Goal: Information Seeking & Learning: Learn about a topic

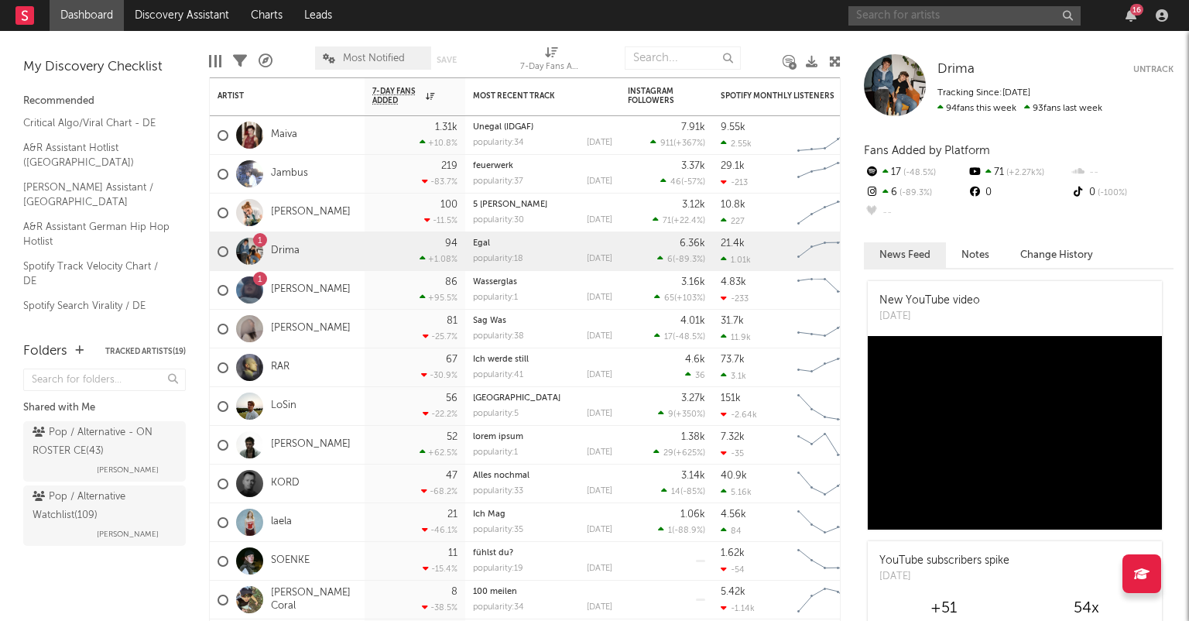
click at [913, 19] on input "text" at bounding box center [964, 15] width 232 height 19
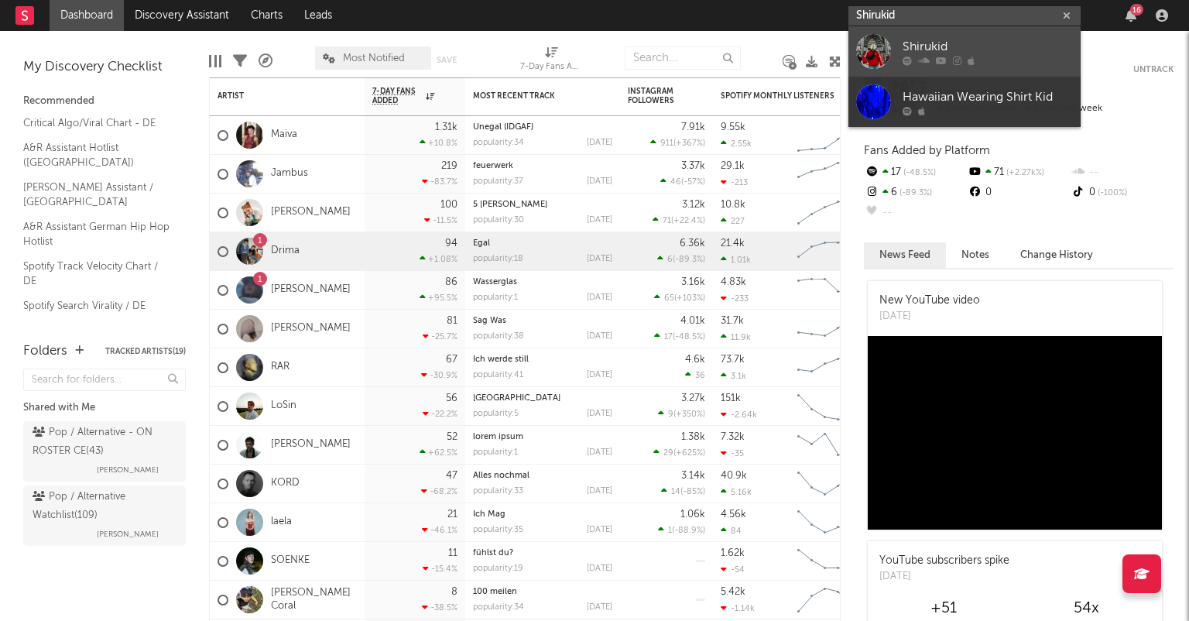
type input "Shirukid"
click at [941, 41] on div "Shirukid" at bounding box center [987, 46] width 170 height 19
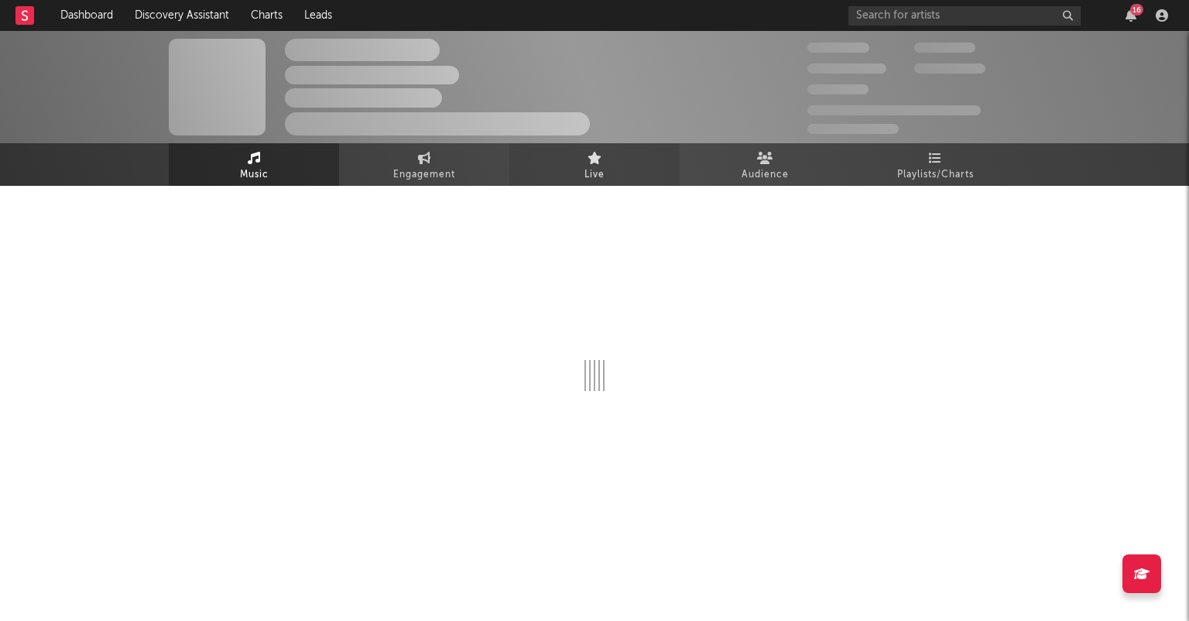
select select "1w"
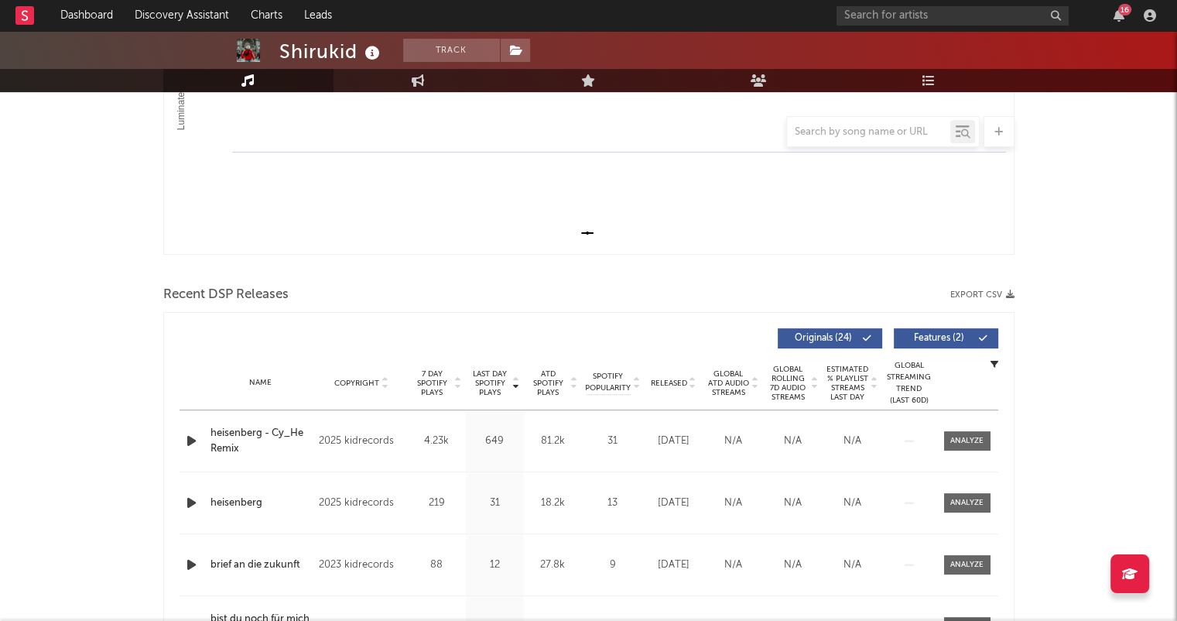
scroll to position [387, 0]
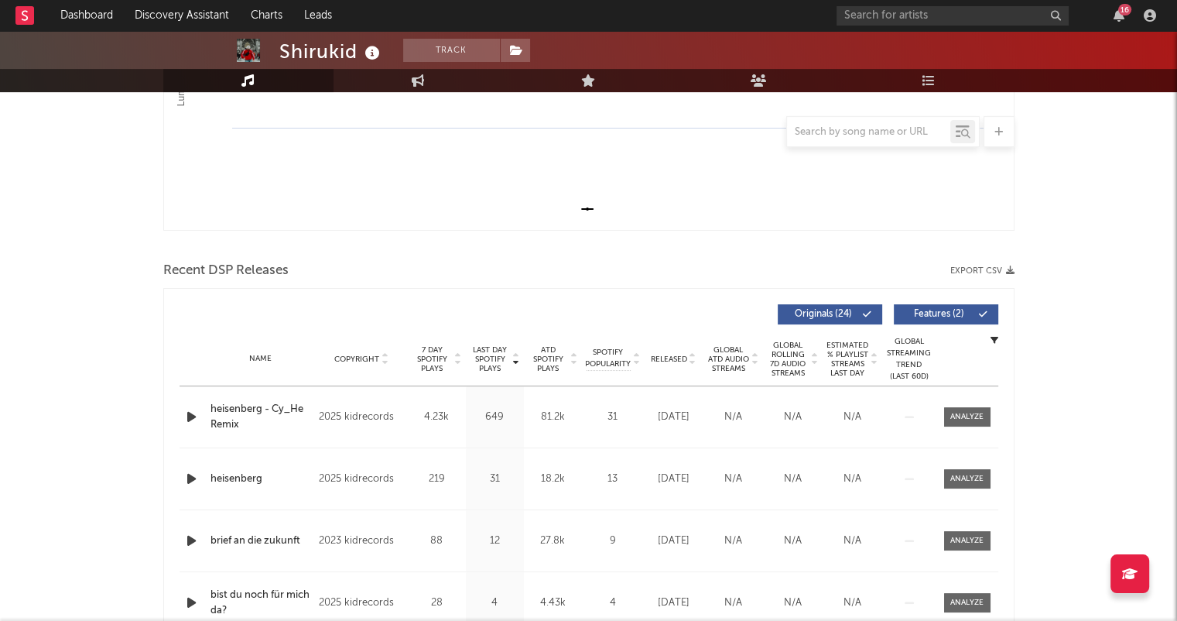
click at [691, 361] on icon at bounding box center [693, 362] width 8 height 6
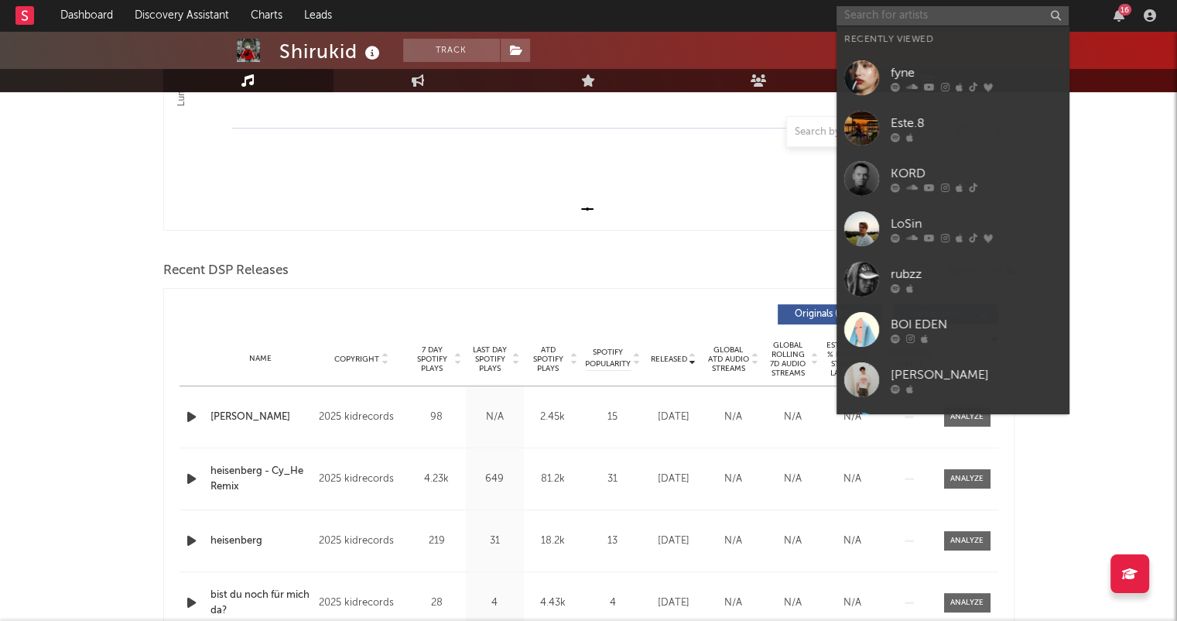
click at [886, 16] on input "text" at bounding box center [953, 15] width 232 height 19
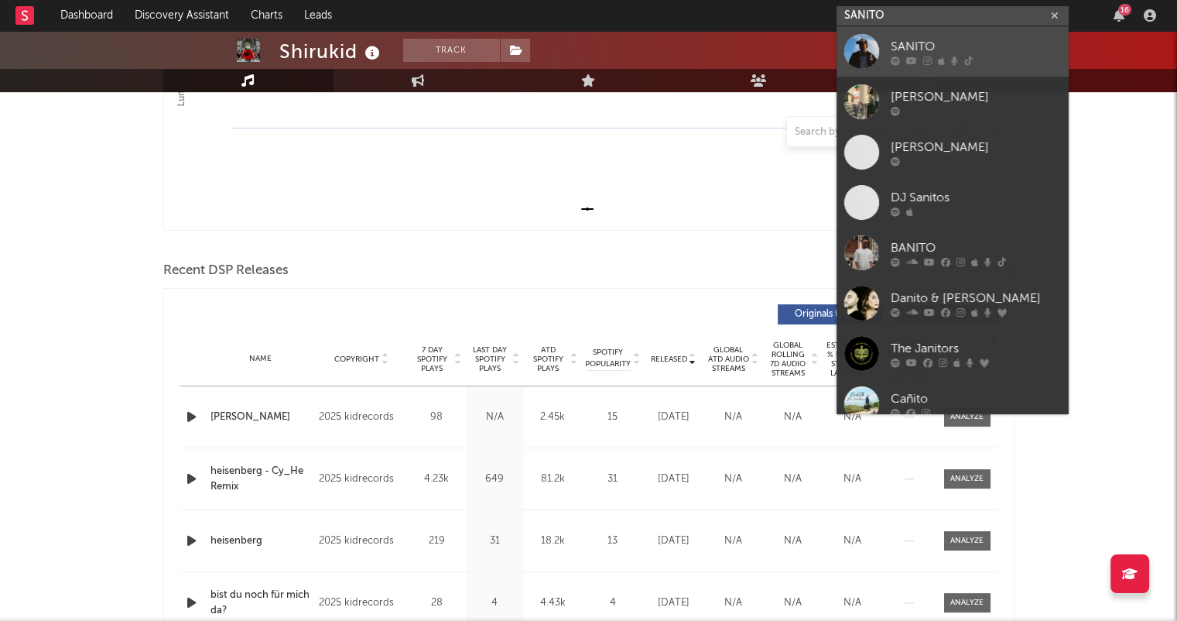
type input "SANITO"
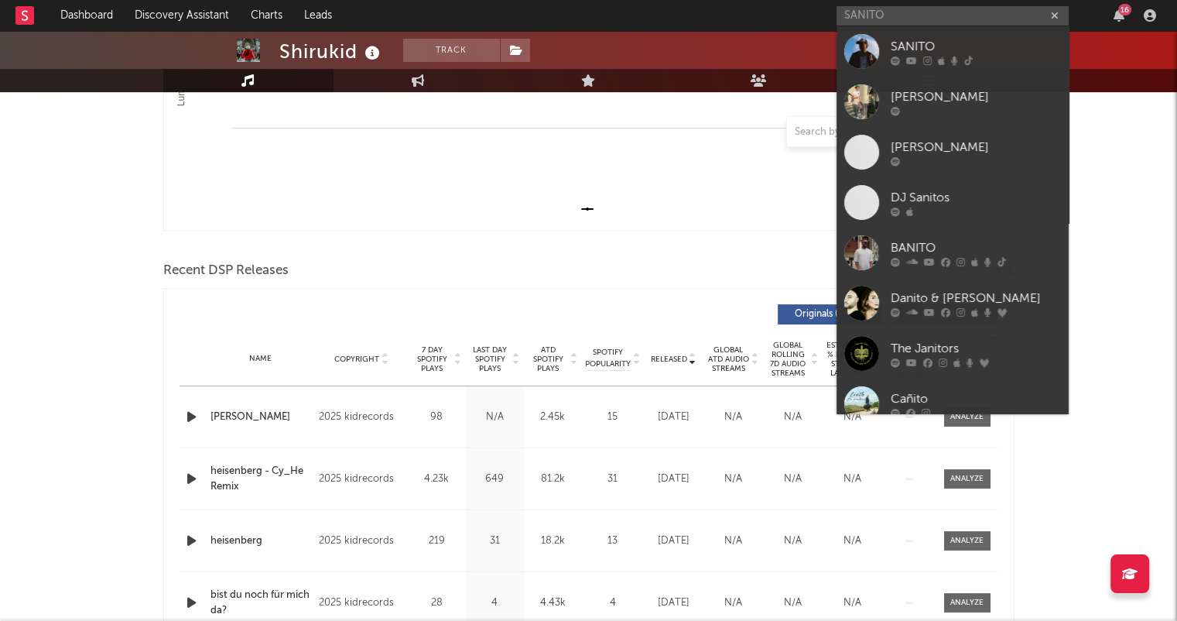
drag, startPoint x: 1018, startPoint y: 45, endPoint x: 997, endPoint y: 55, distance: 23.2
click at [1018, 45] on div "SANITO" at bounding box center [976, 46] width 170 height 19
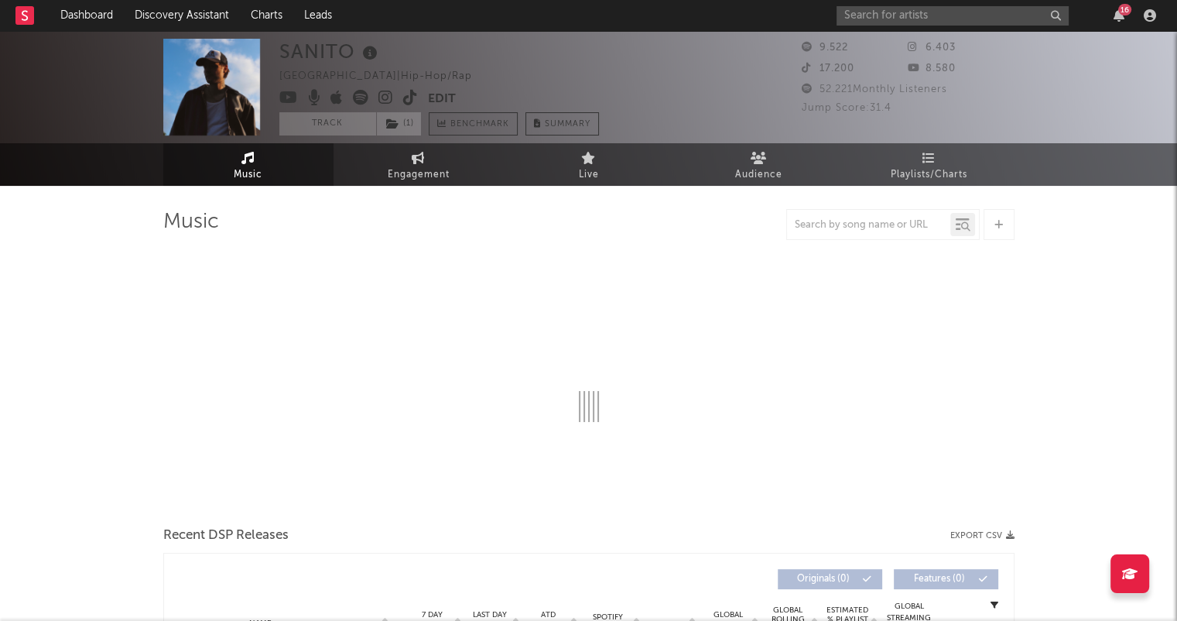
select select "6m"
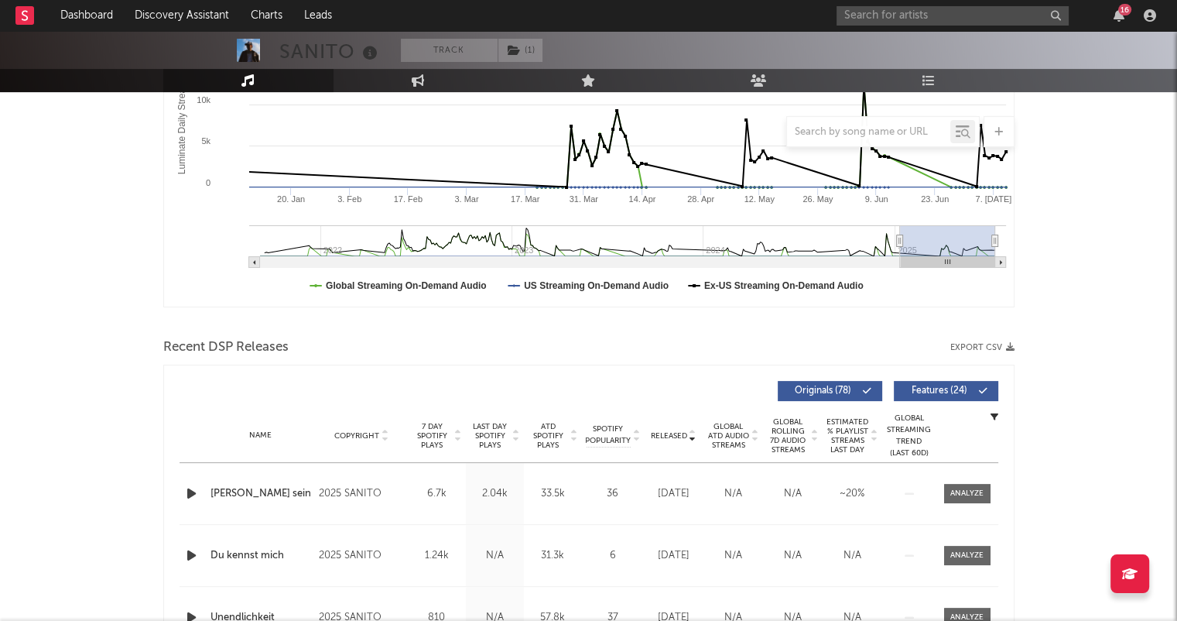
scroll to position [619, 0]
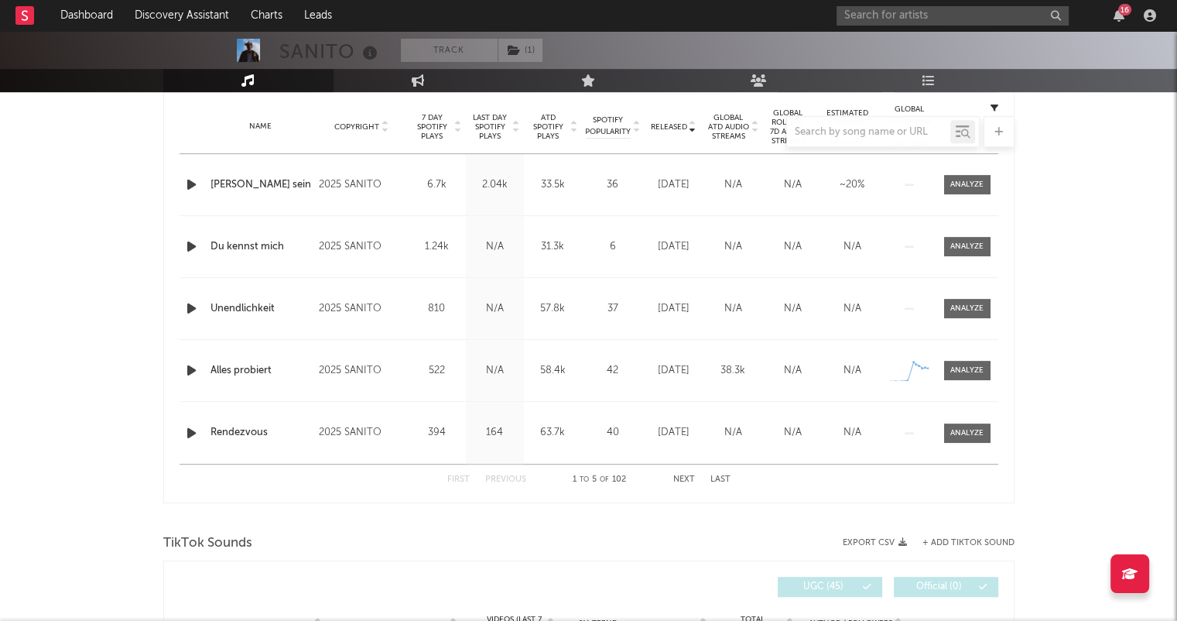
click at [689, 480] on button "Next" at bounding box center [684, 479] width 22 height 9
click at [691, 476] on button "Next" at bounding box center [684, 479] width 22 height 9
click at [690, 476] on button "Next" at bounding box center [684, 479] width 22 height 9
click at [683, 477] on button "Next" at bounding box center [684, 479] width 22 height 9
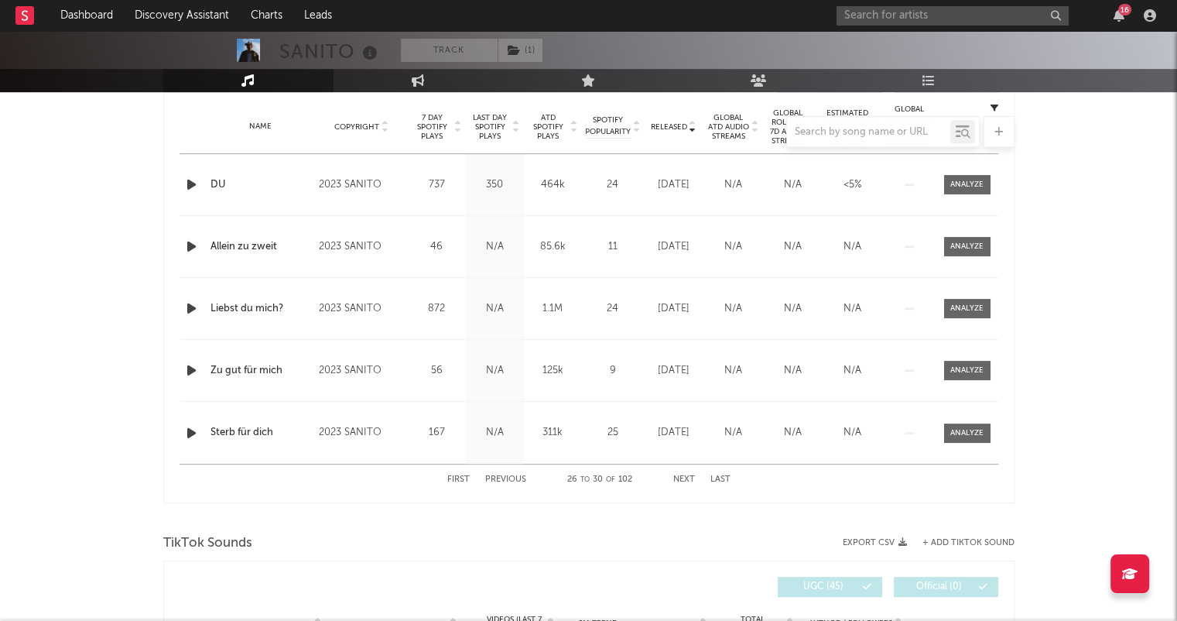
click at [683, 477] on button "Next" at bounding box center [684, 479] width 22 height 9
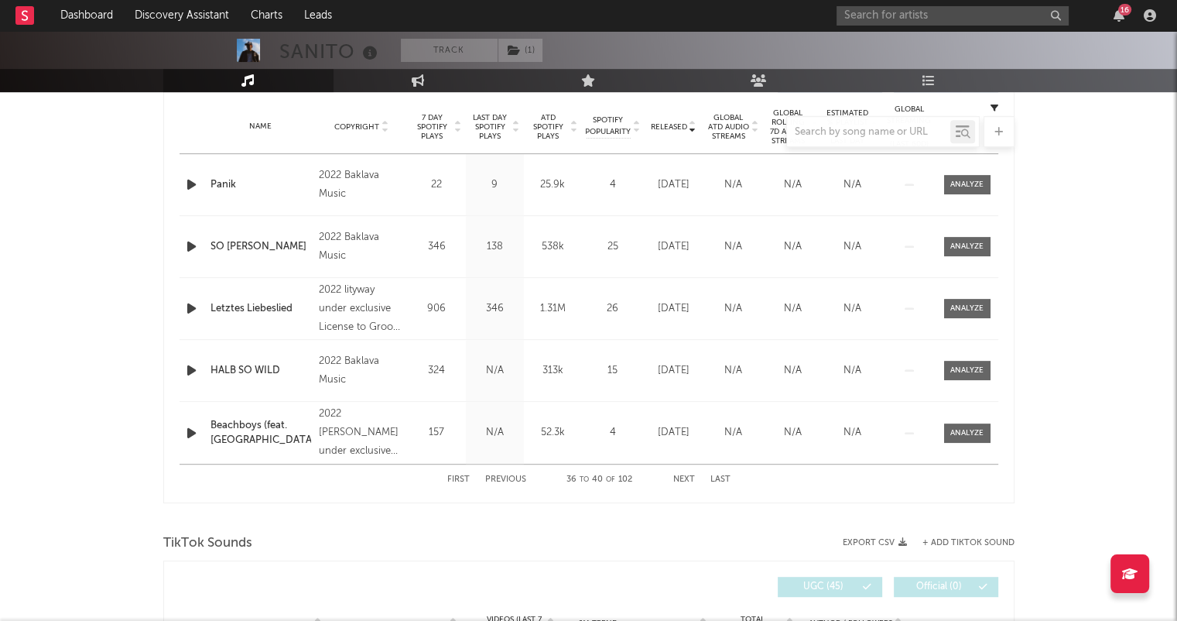
click at [683, 477] on button "Next" at bounding box center [684, 479] width 22 height 9
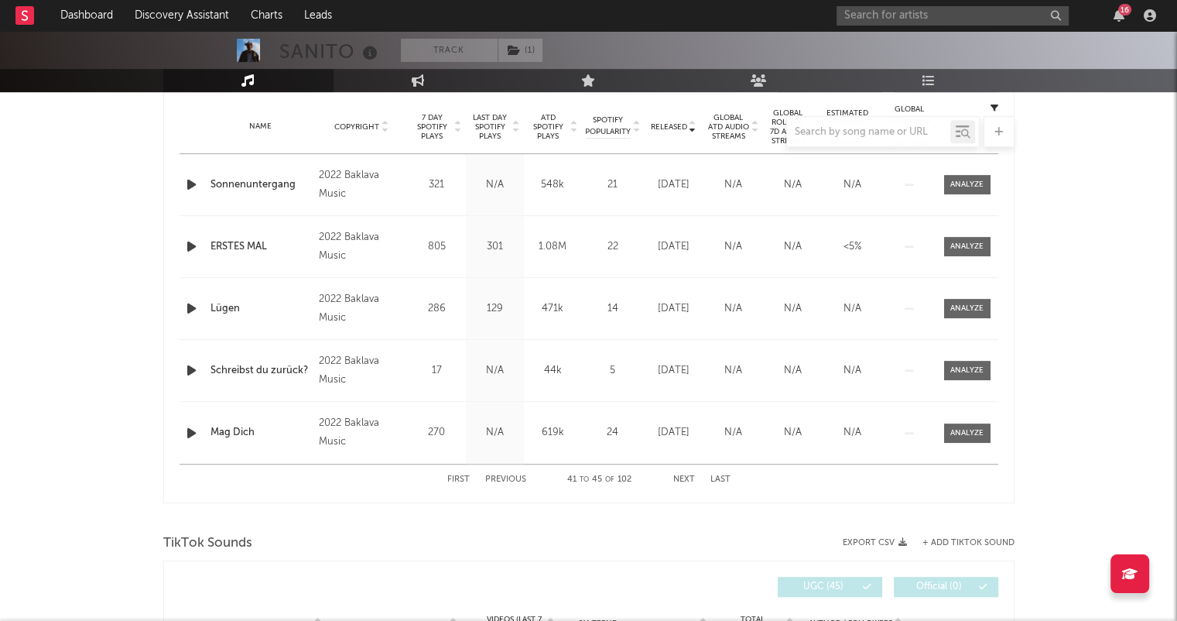
click at [683, 477] on button "Next" at bounding box center [684, 479] width 22 height 9
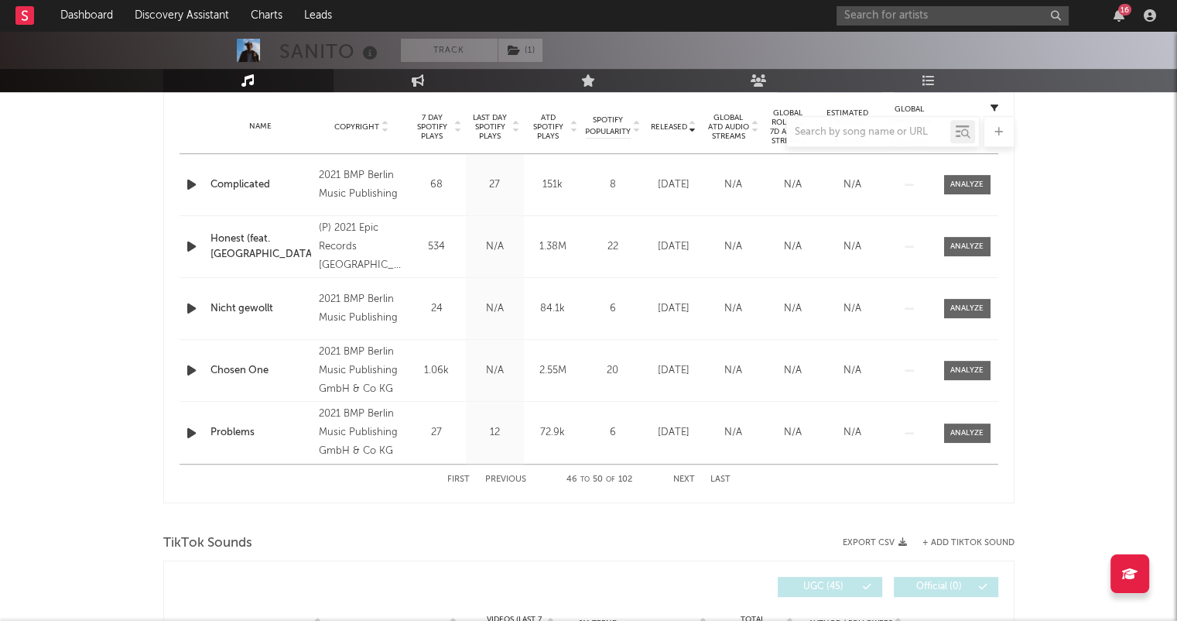
click at [686, 475] on button "Next" at bounding box center [684, 479] width 22 height 9
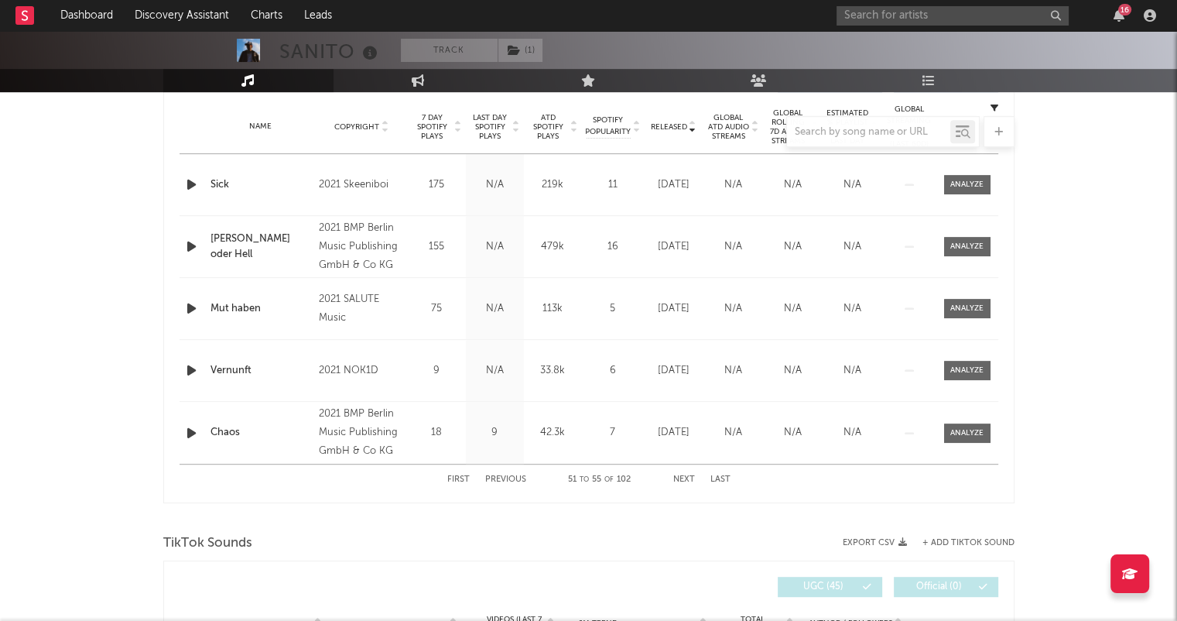
click at [684, 475] on button "Next" at bounding box center [684, 479] width 22 height 9
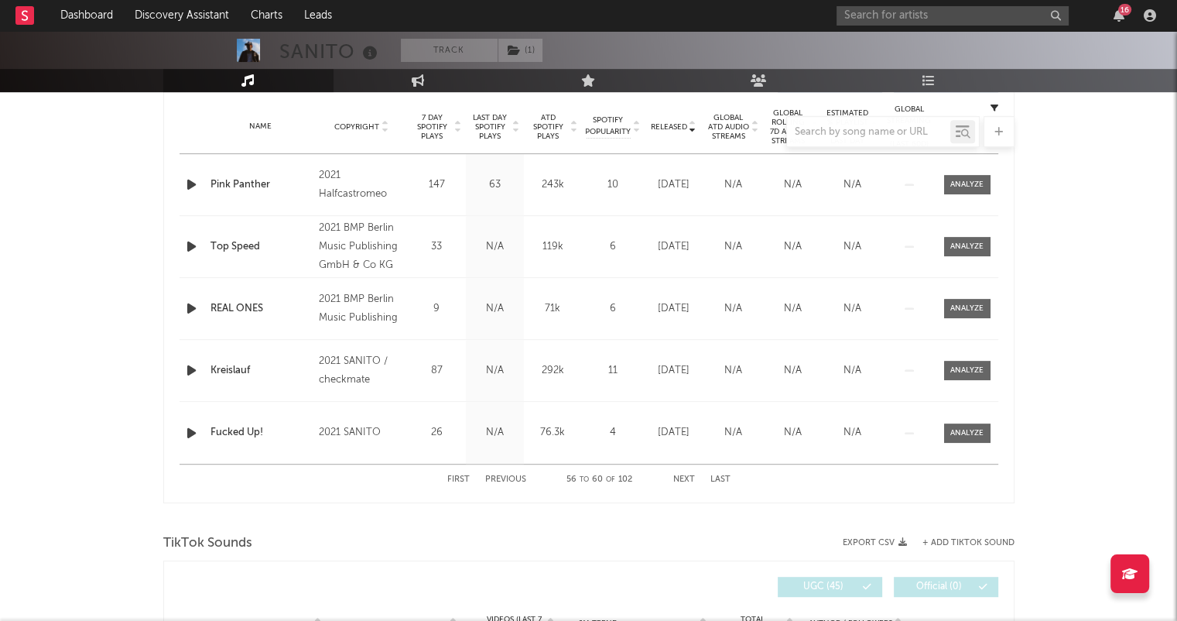
click at [684, 475] on button "Next" at bounding box center [684, 479] width 22 height 9
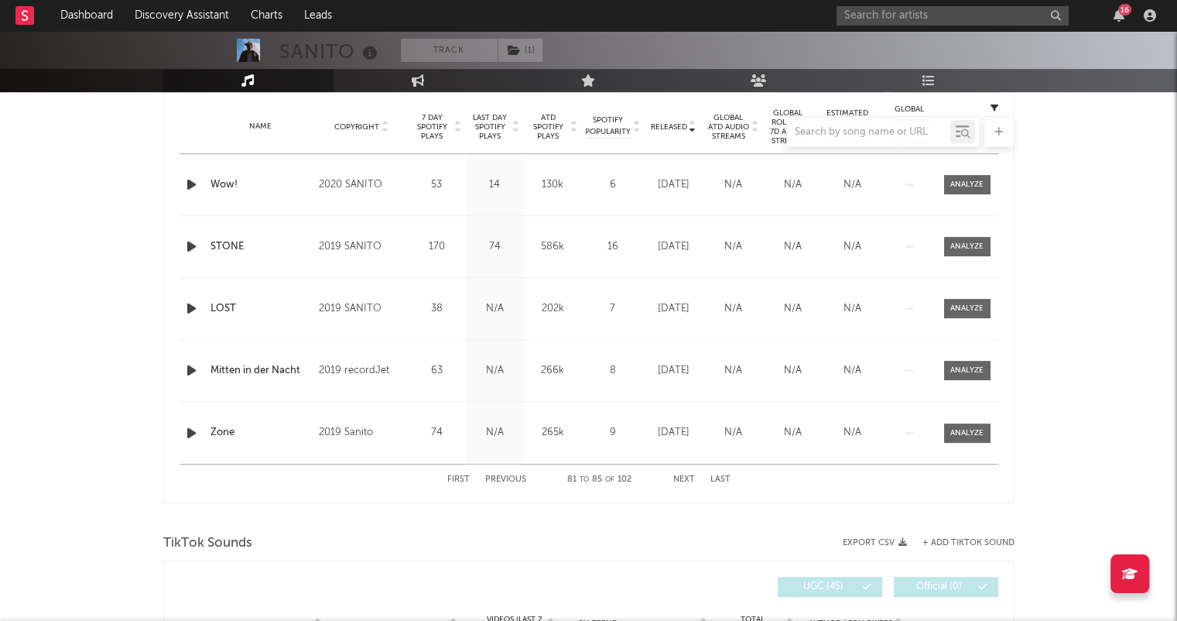
click at [684, 475] on button "Next" at bounding box center [684, 479] width 22 height 9
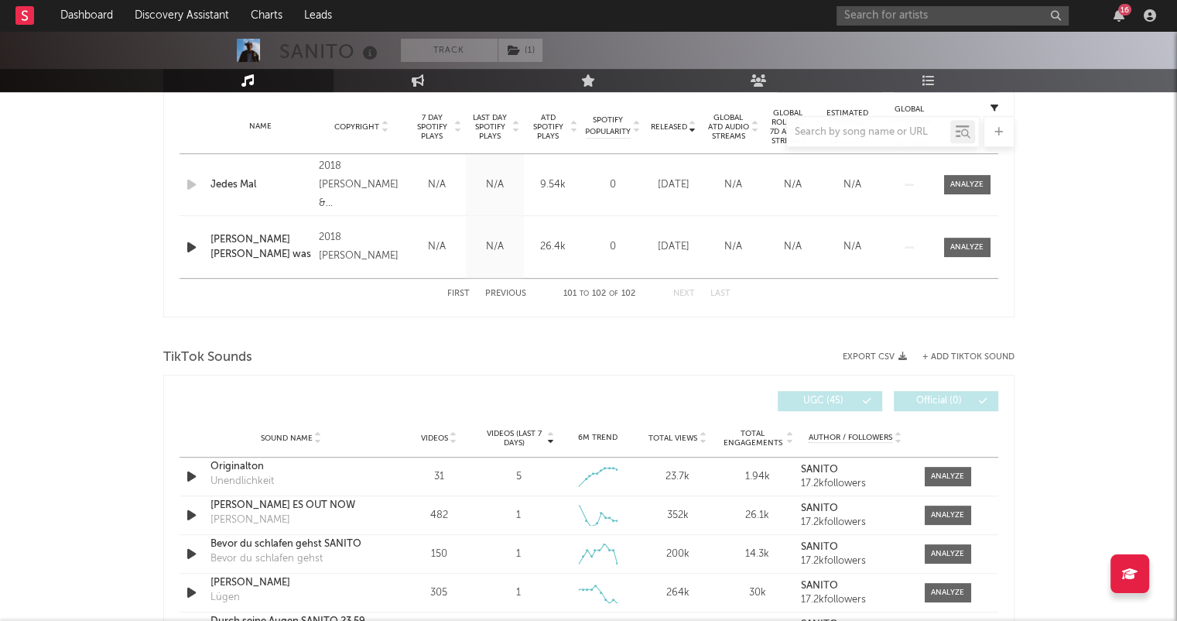
click at [684, 474] on div "23.7k" at bounding box center [678, 476] width 72 height 15
click at [461, 298] on div "First Previous 101 to 102 of 102 Next Last" at bounding box center [588, 294] width 283 height 30
click at [460, 295] on button "First" at bounding box center [458, 293] width 22 height 9
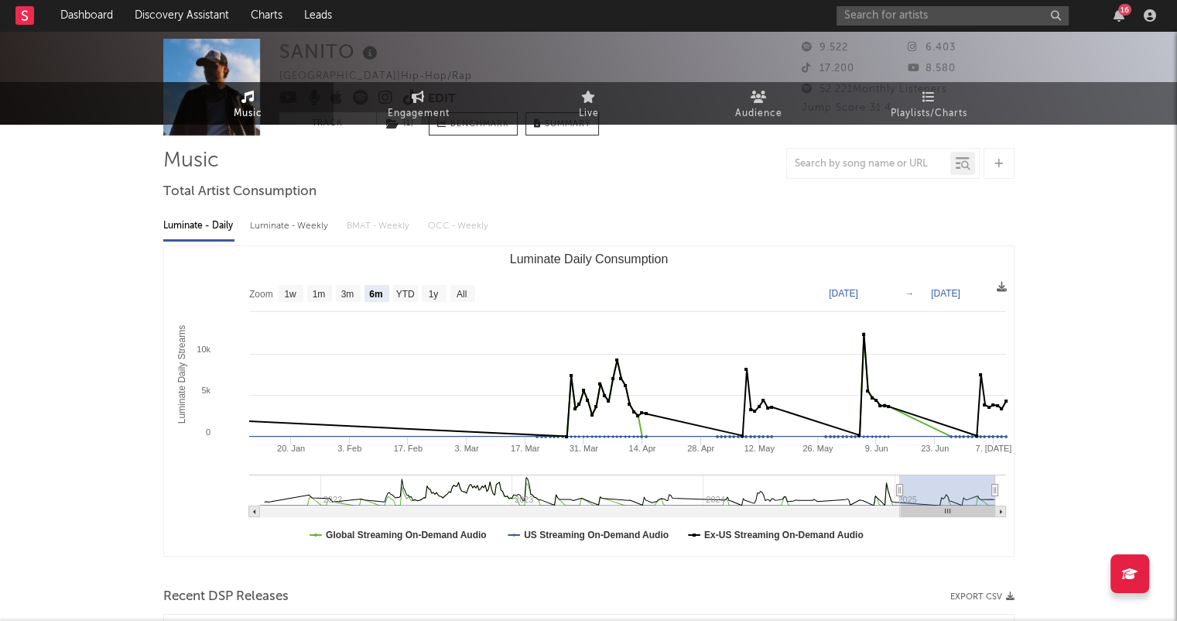
scroll to position [0, 0]
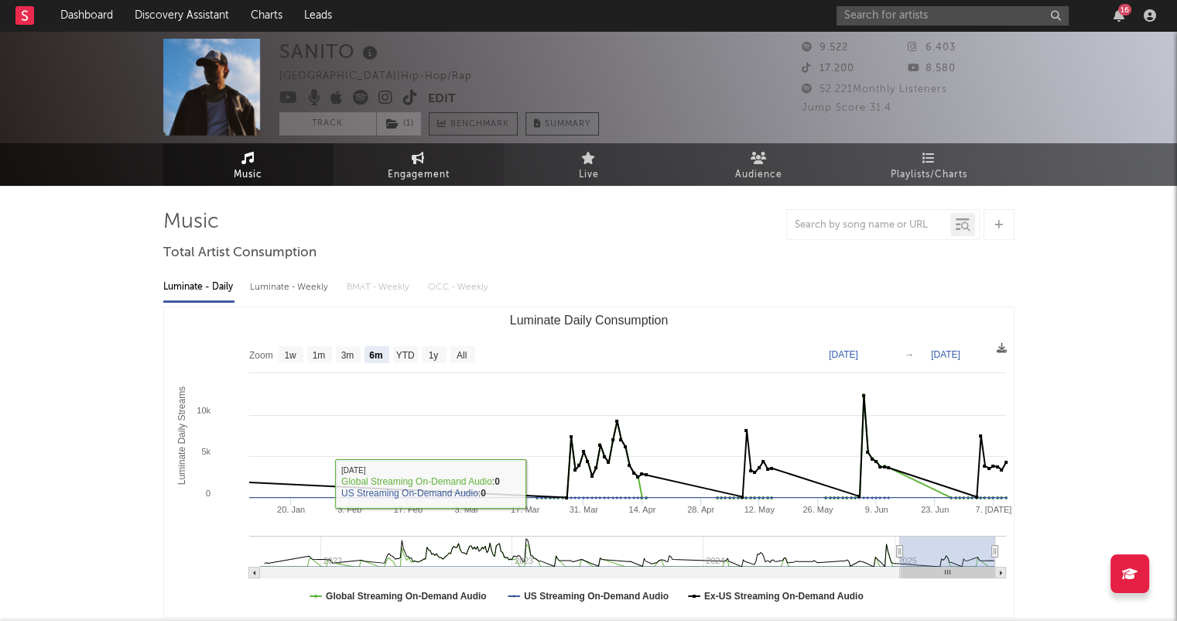
click at [432, 143] on link "Engagement" at bounding box center [419, 164] width 170 height 43
select select "1w"
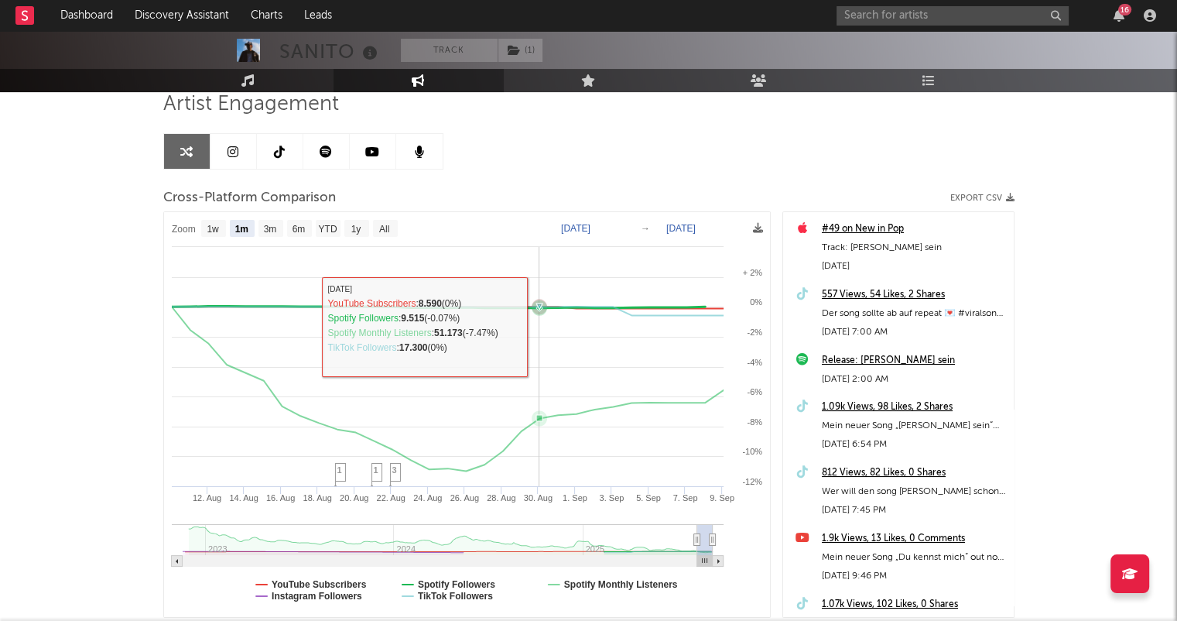
scroll to position [223, 0]
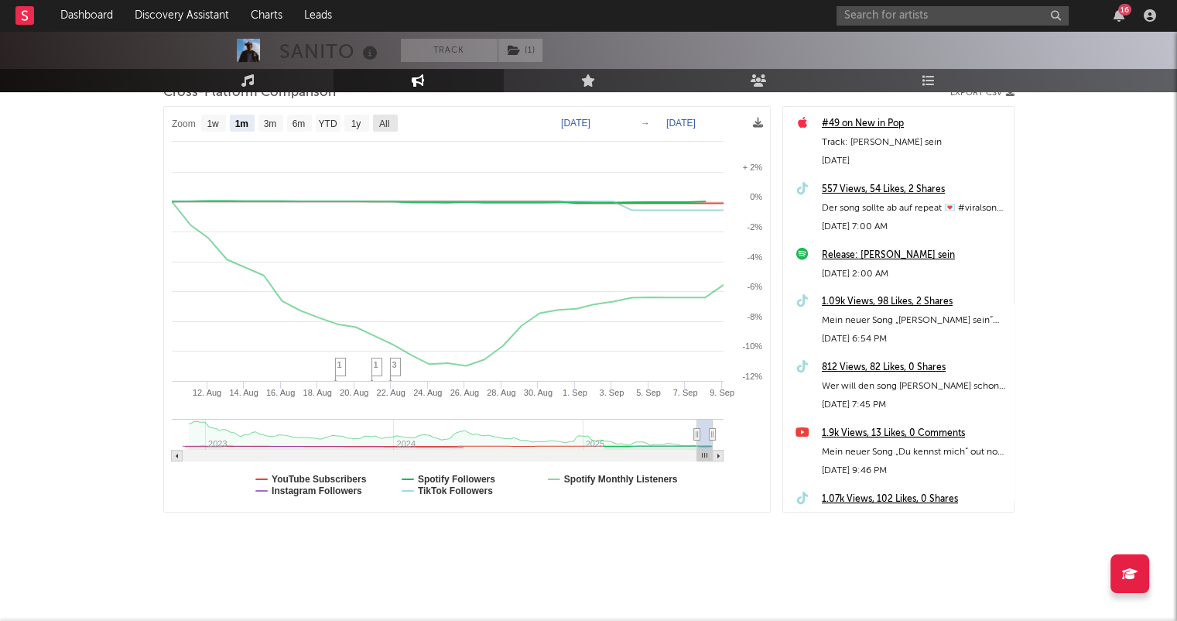
click at [391, 118] on rect at bounding box center [385, 123] width 25 height 17
select select "All"
type input "[DATE]"
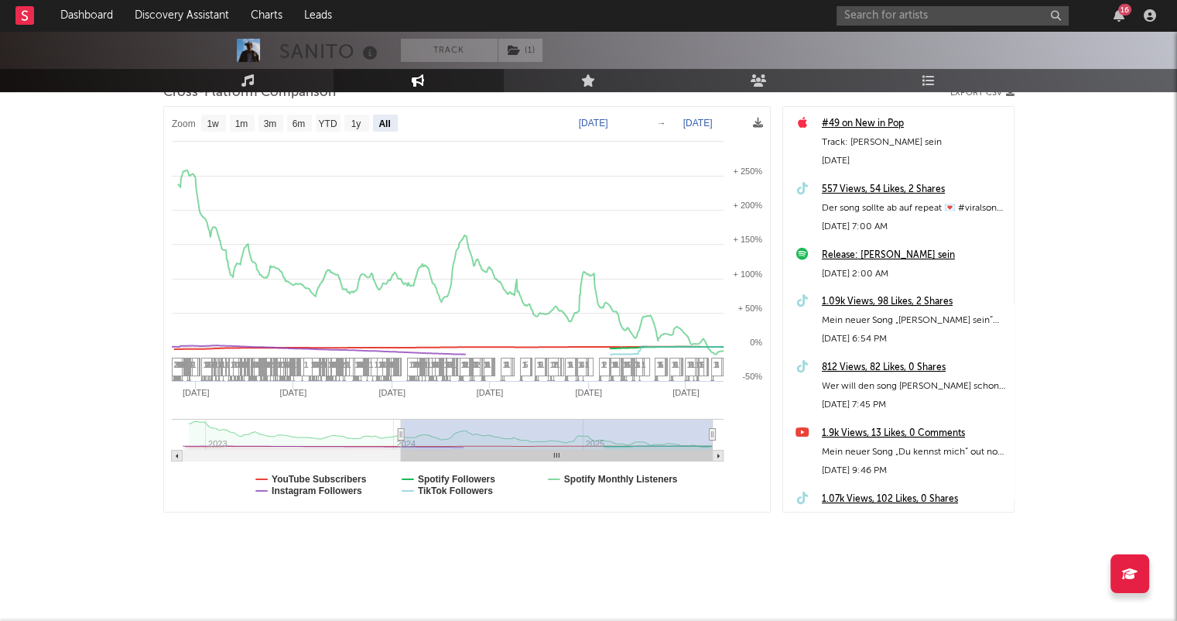
select select "All"
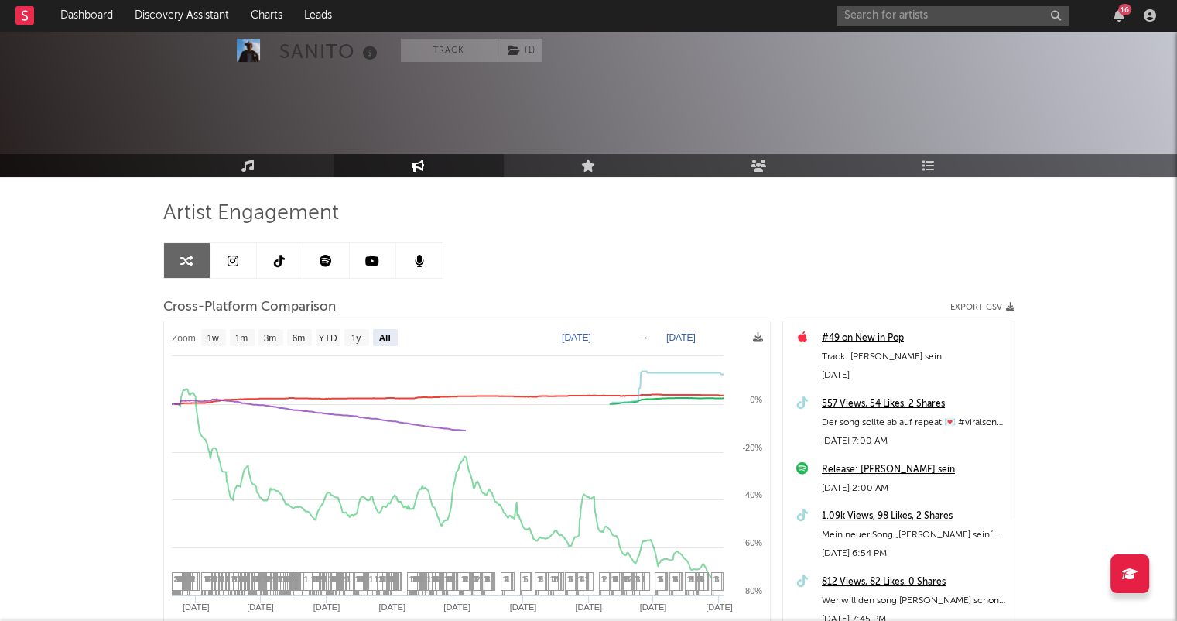
scroll to position [0, 0]
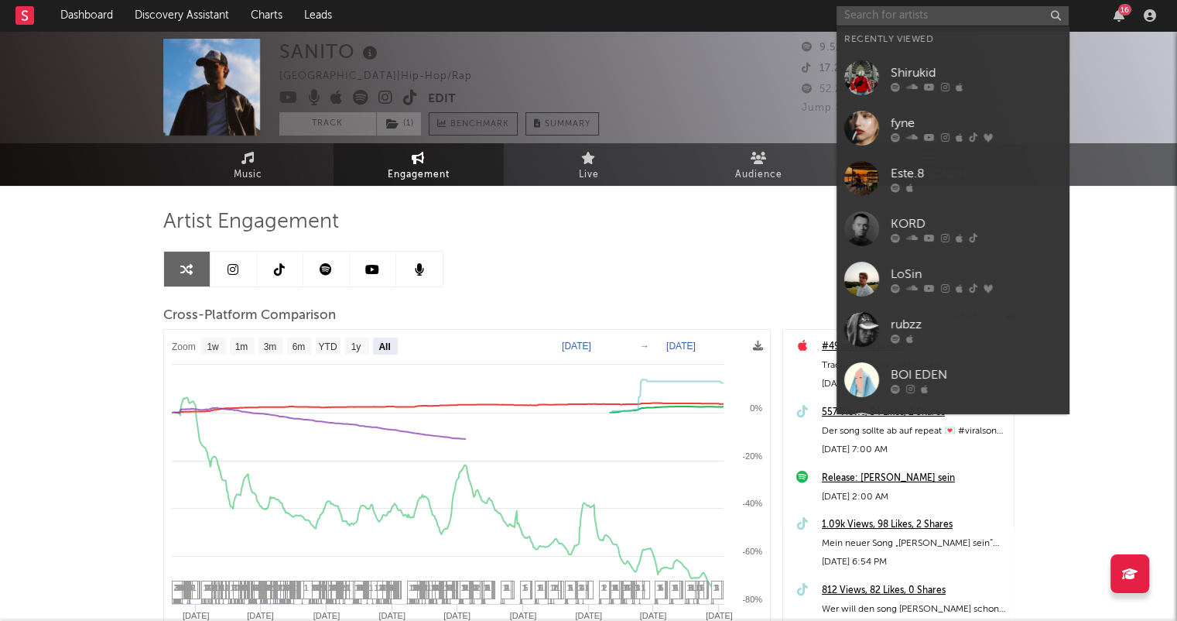
click at [912, 16] on input "text" at bounding box center [953, 15] width 232 height 19
click at [912, 15] on input "text" at bounding box center [953, 15] width 232 height 19
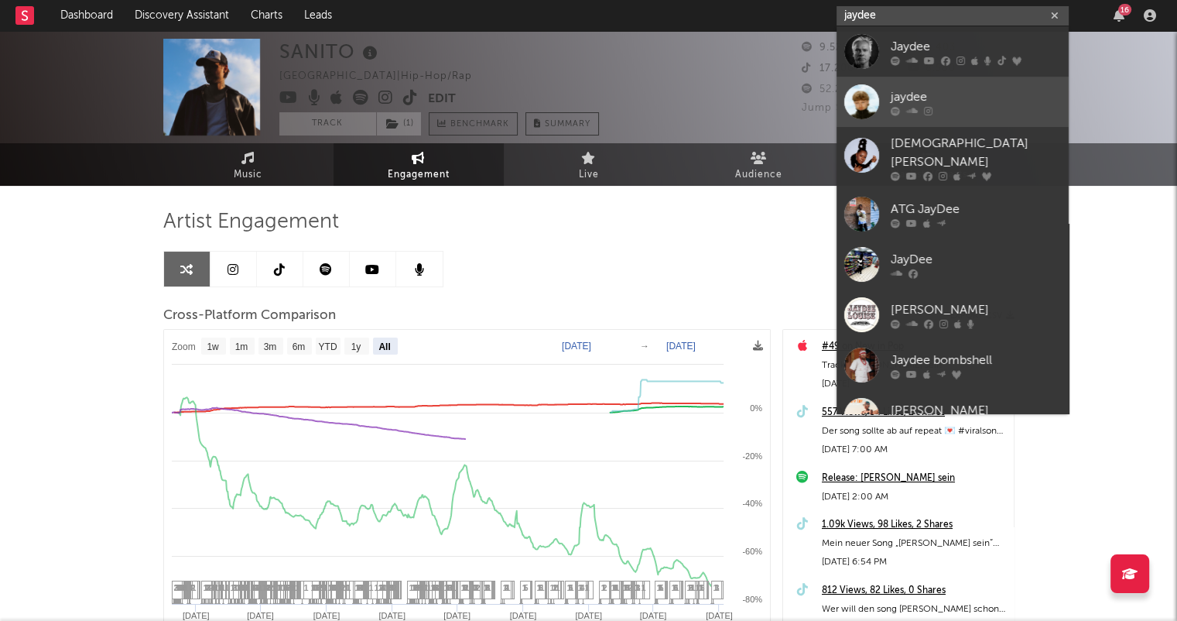
type input "jaydee"
click at [969, 84] on link "jaydee" at bounding box center [953, 102] width 232 height 50
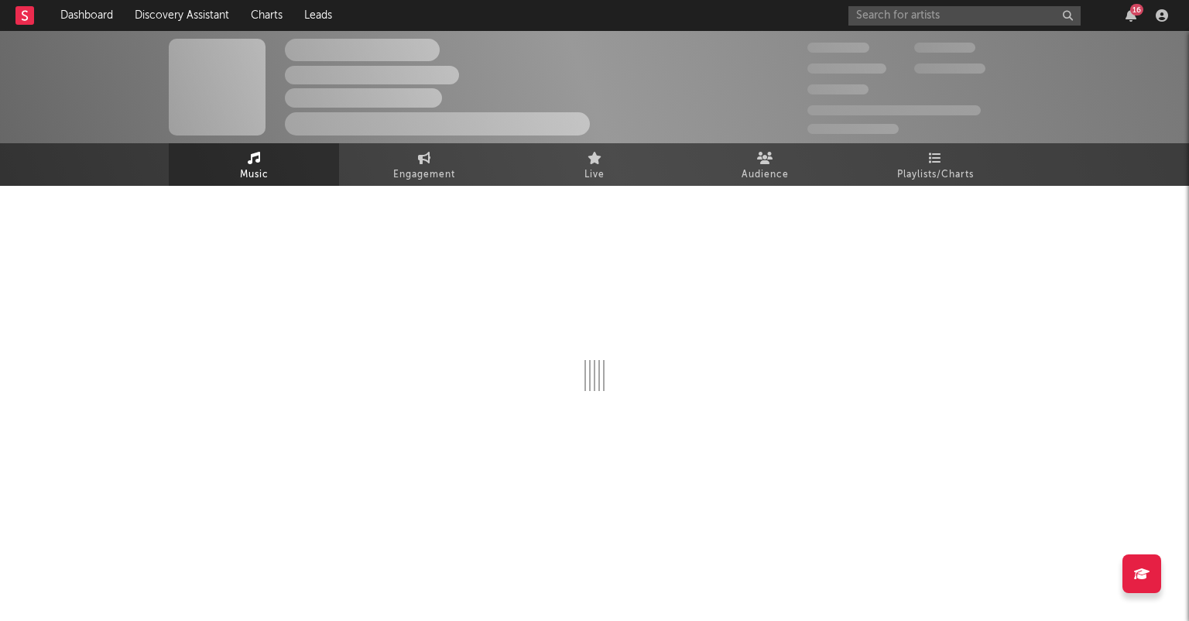
select select "6m"
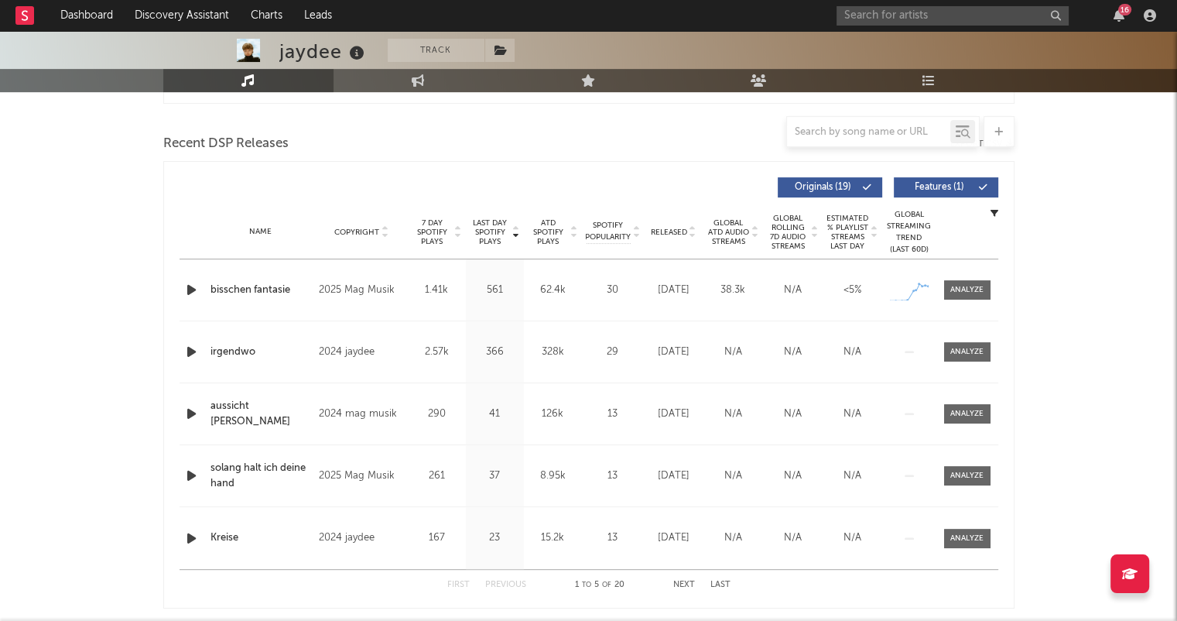
scroll to position [542, 0]
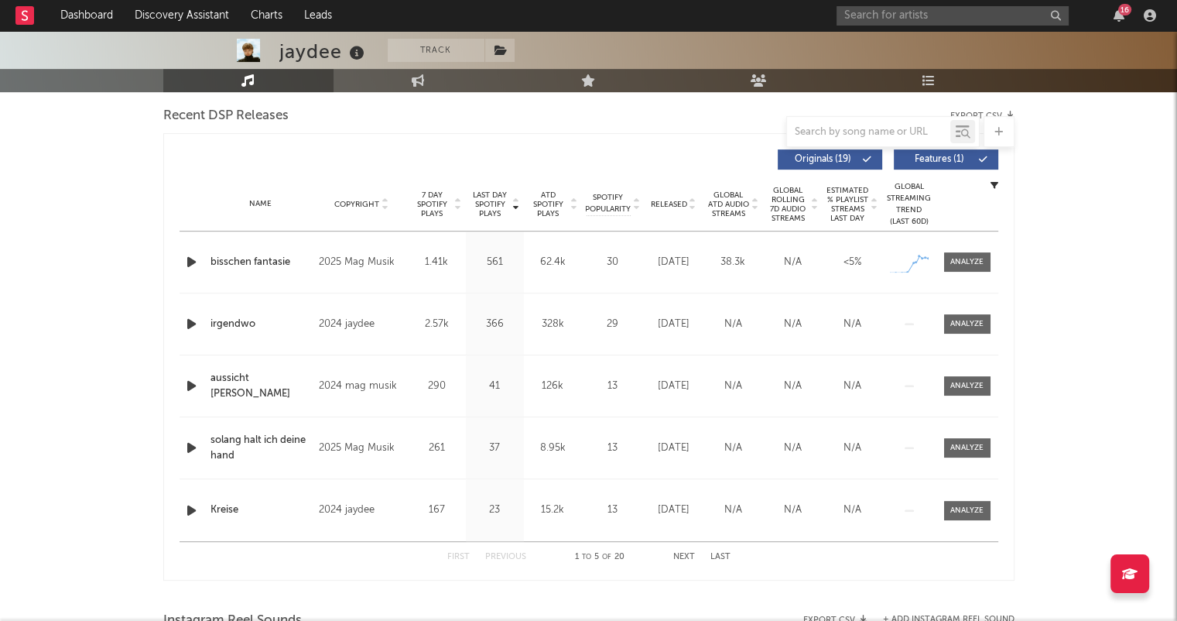
click at [689, 208] on icon at bounding box center [693, 207] width 8 height 6
